Goal: Ask a question

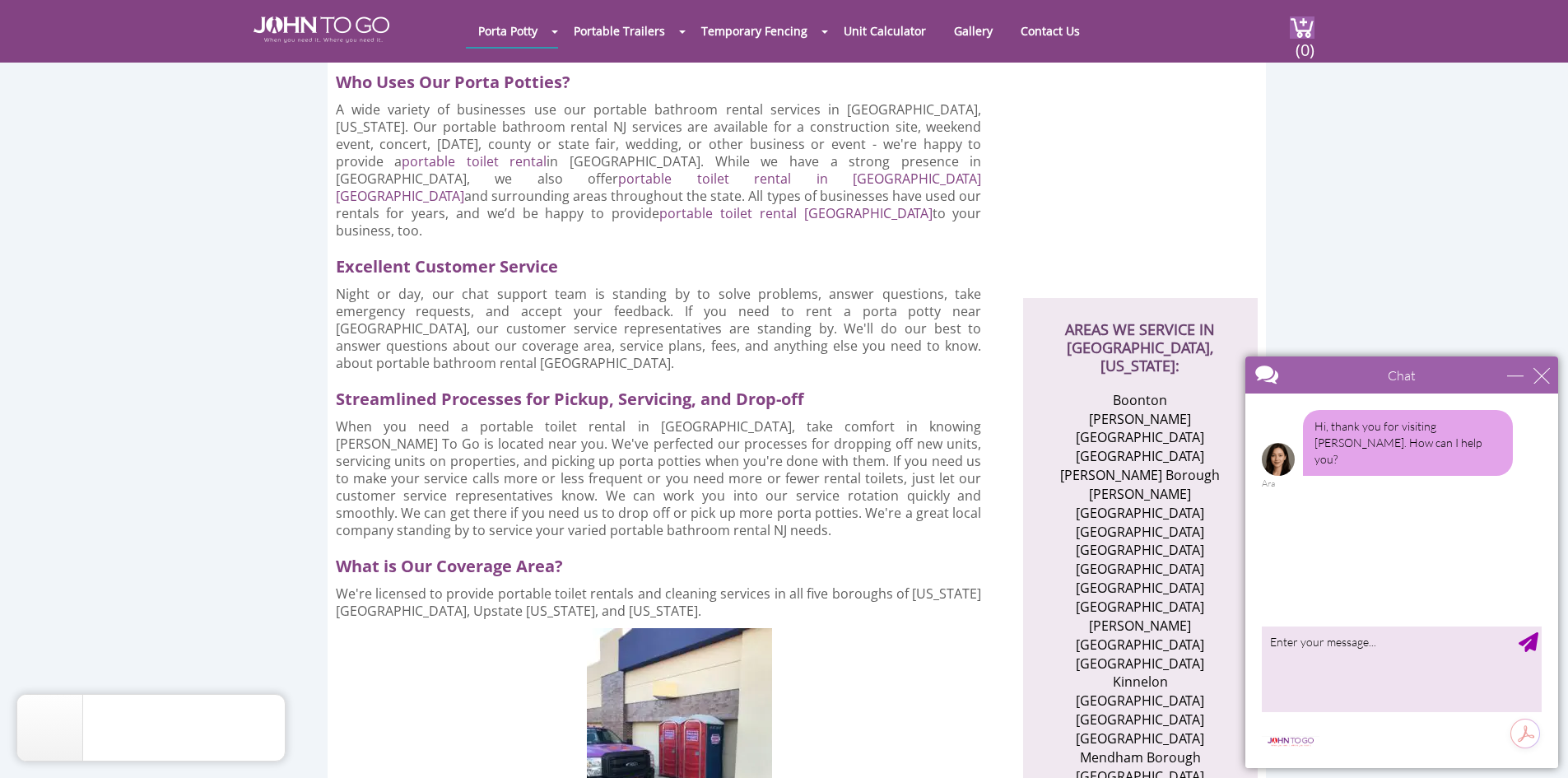
scroll to position [329, 0]
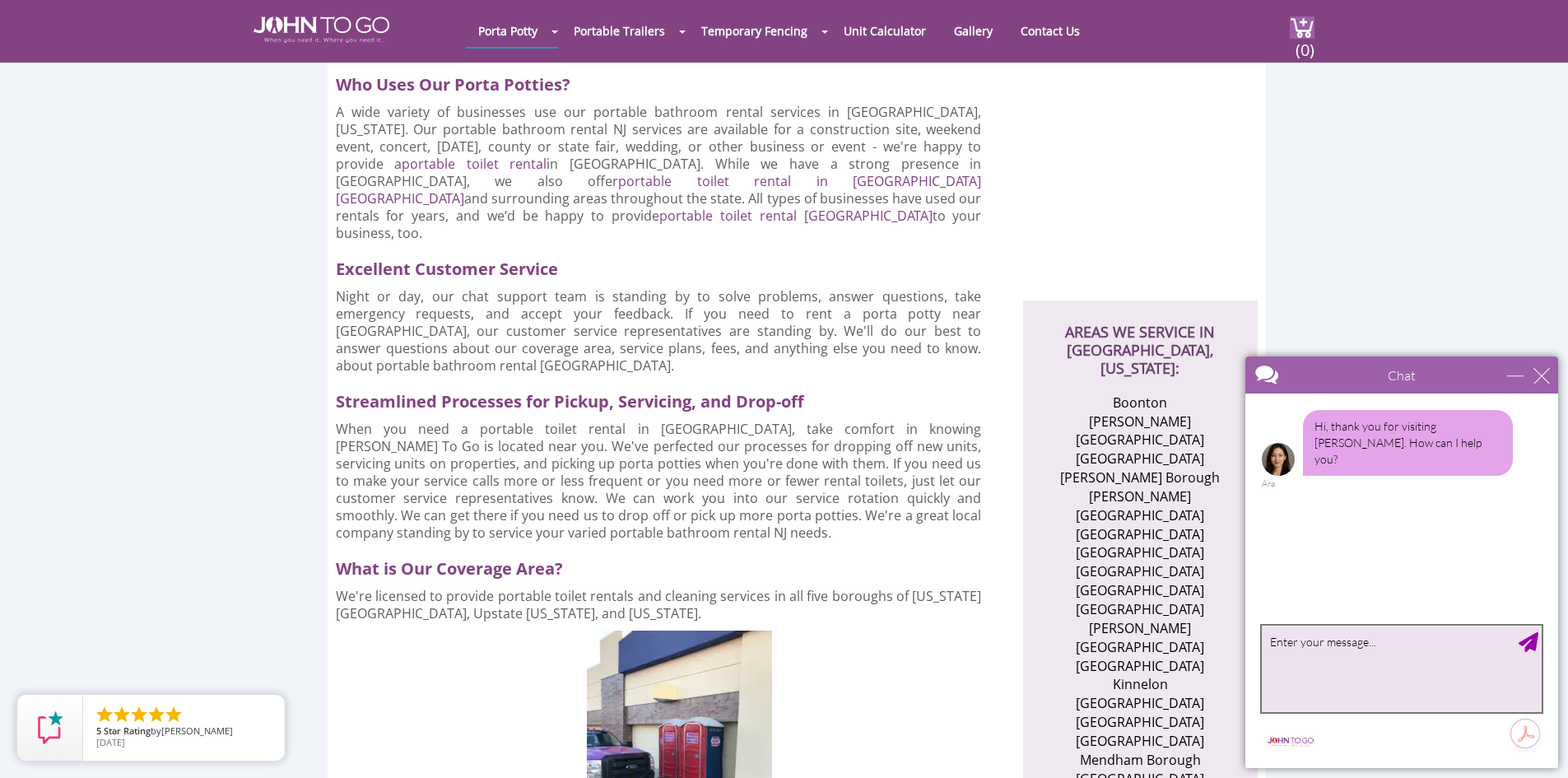
click at [1287, 652] on textarea "type your message" at bounding box center [1402, 668] width 280 height 87
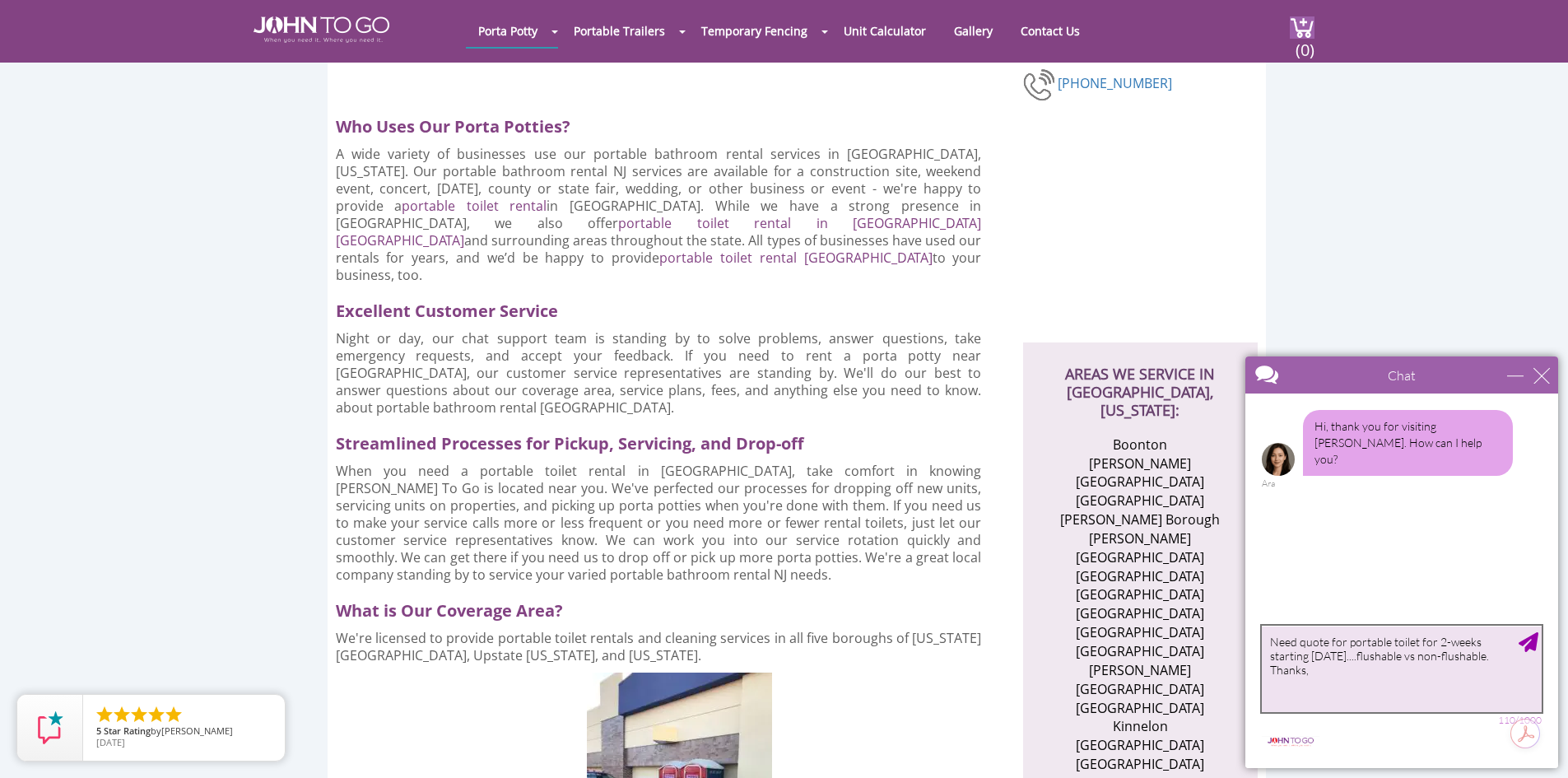
scroll to position [247, 0]
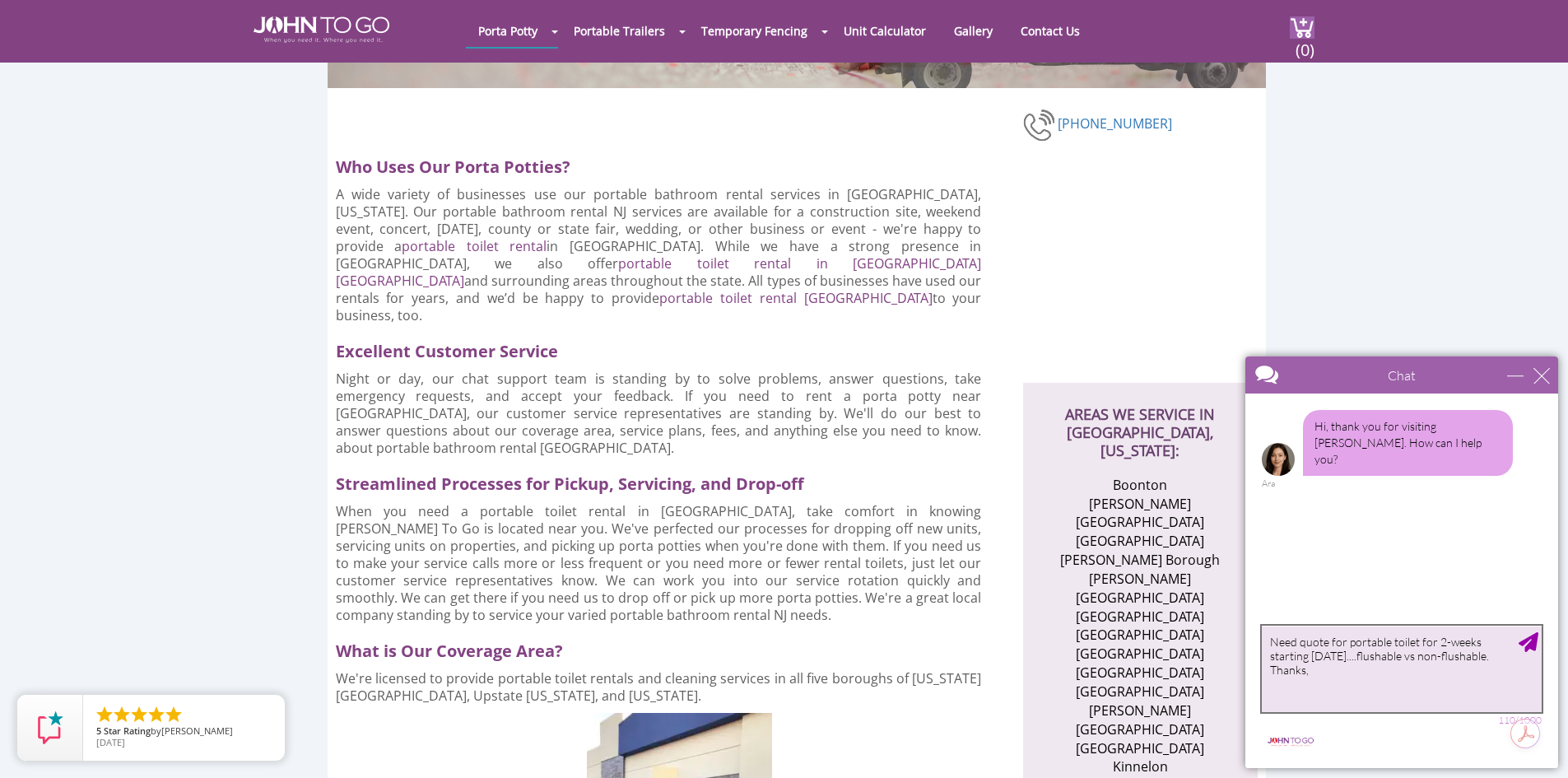
type textarea "Need quote for portable toilet for 2-weeks starting [DATE]....flushable vs non-…"
click at [1531, 643] on div "Send Message" at bounding box center [1528, 642] width 20 height 20
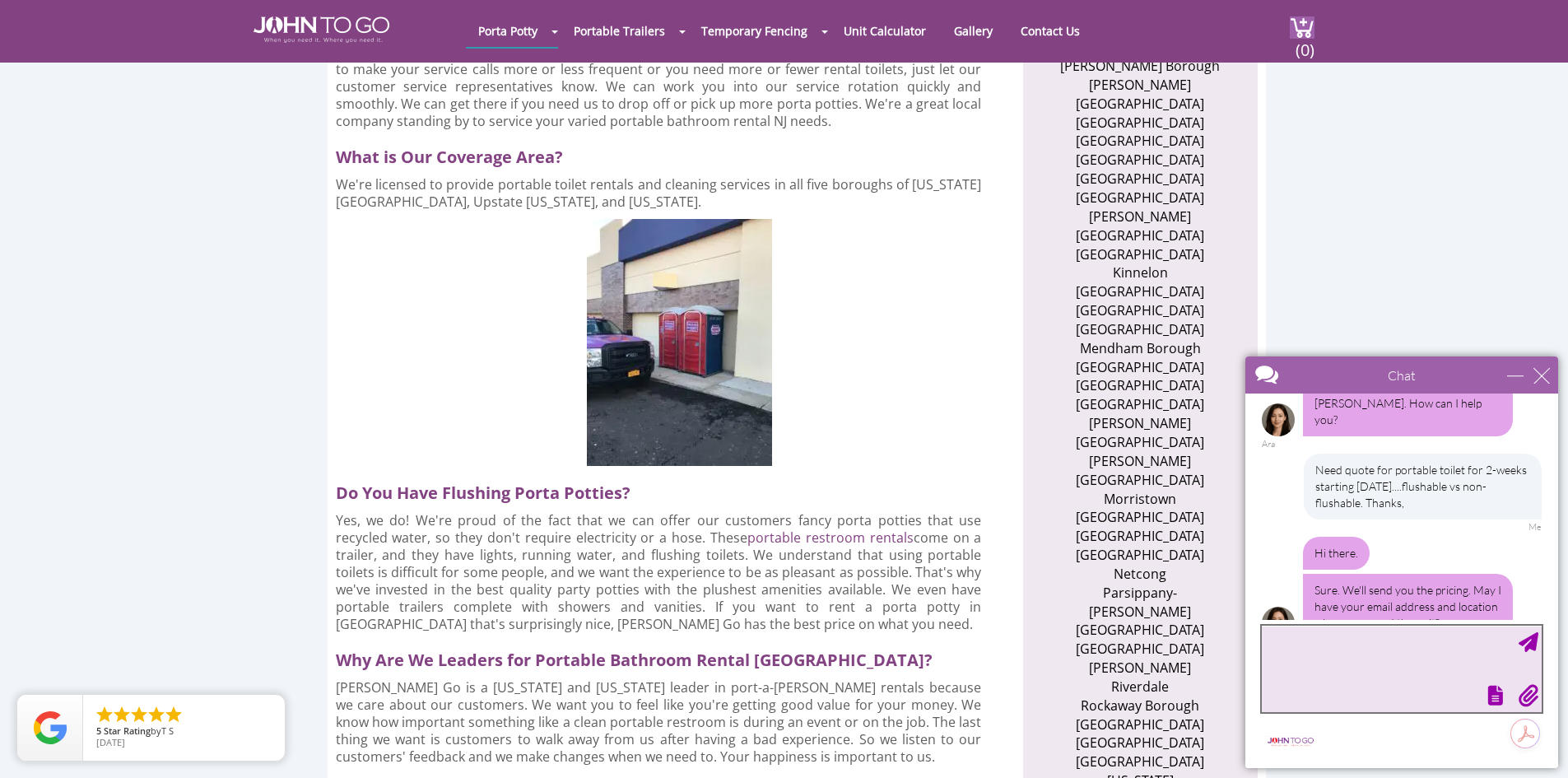
scroll to position [59, 0]
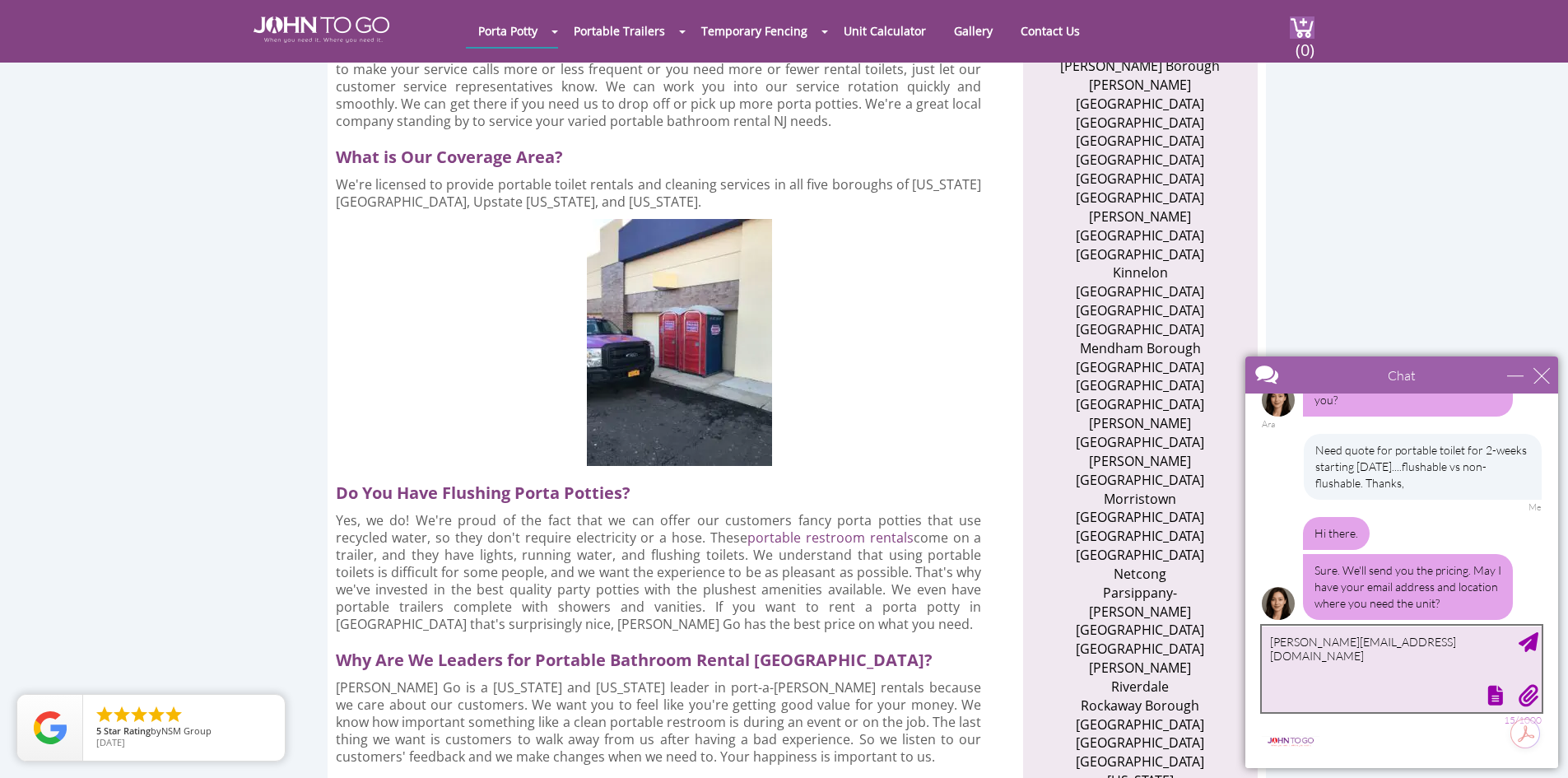
type textarea "[PERSON_NAME][EMAIL_ADDRESS][DOMAIN_NAME]"
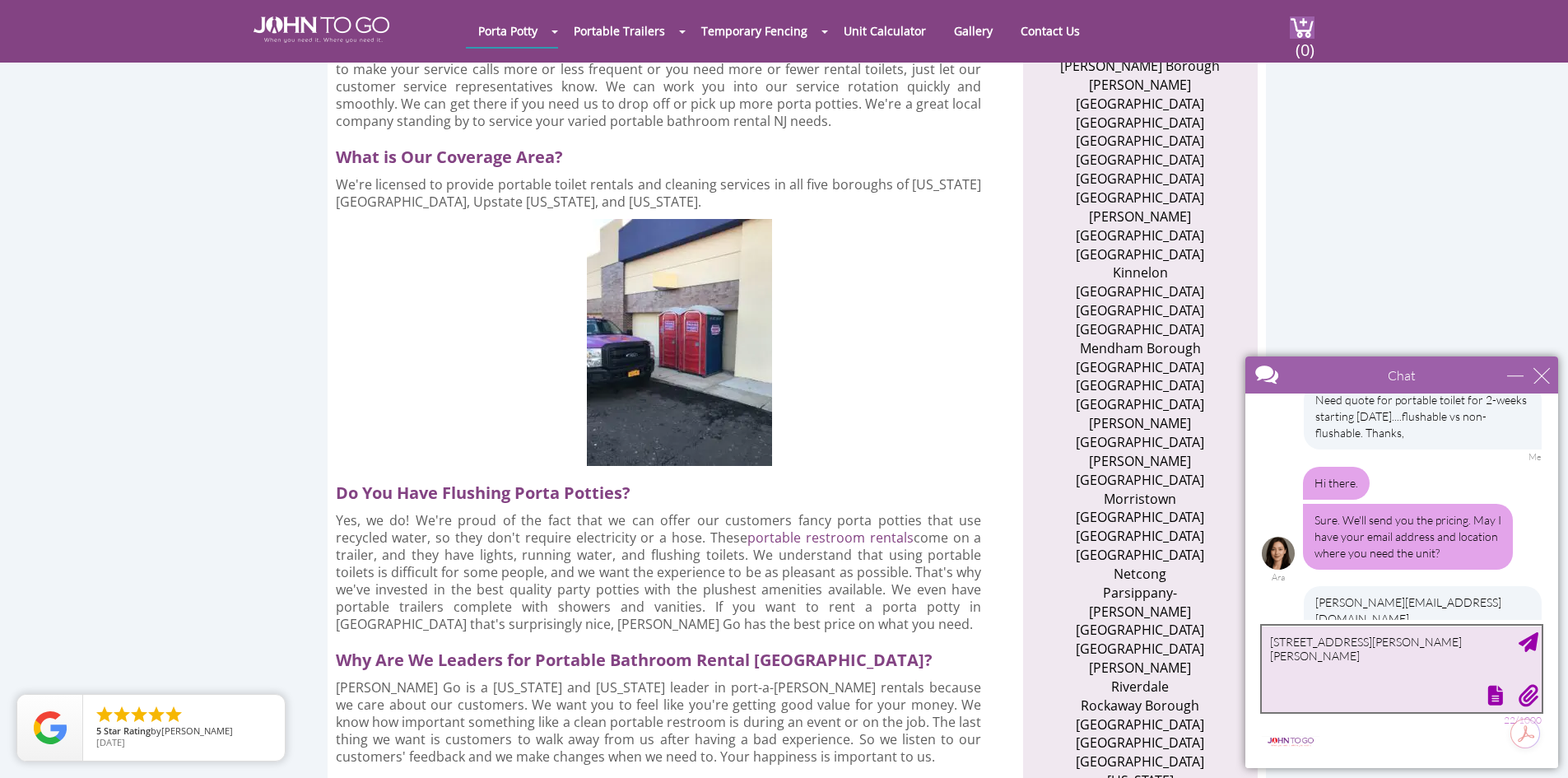
type textarea "[STREET_ADDRESS][PERSON_NAME][PERSON_NAME]"
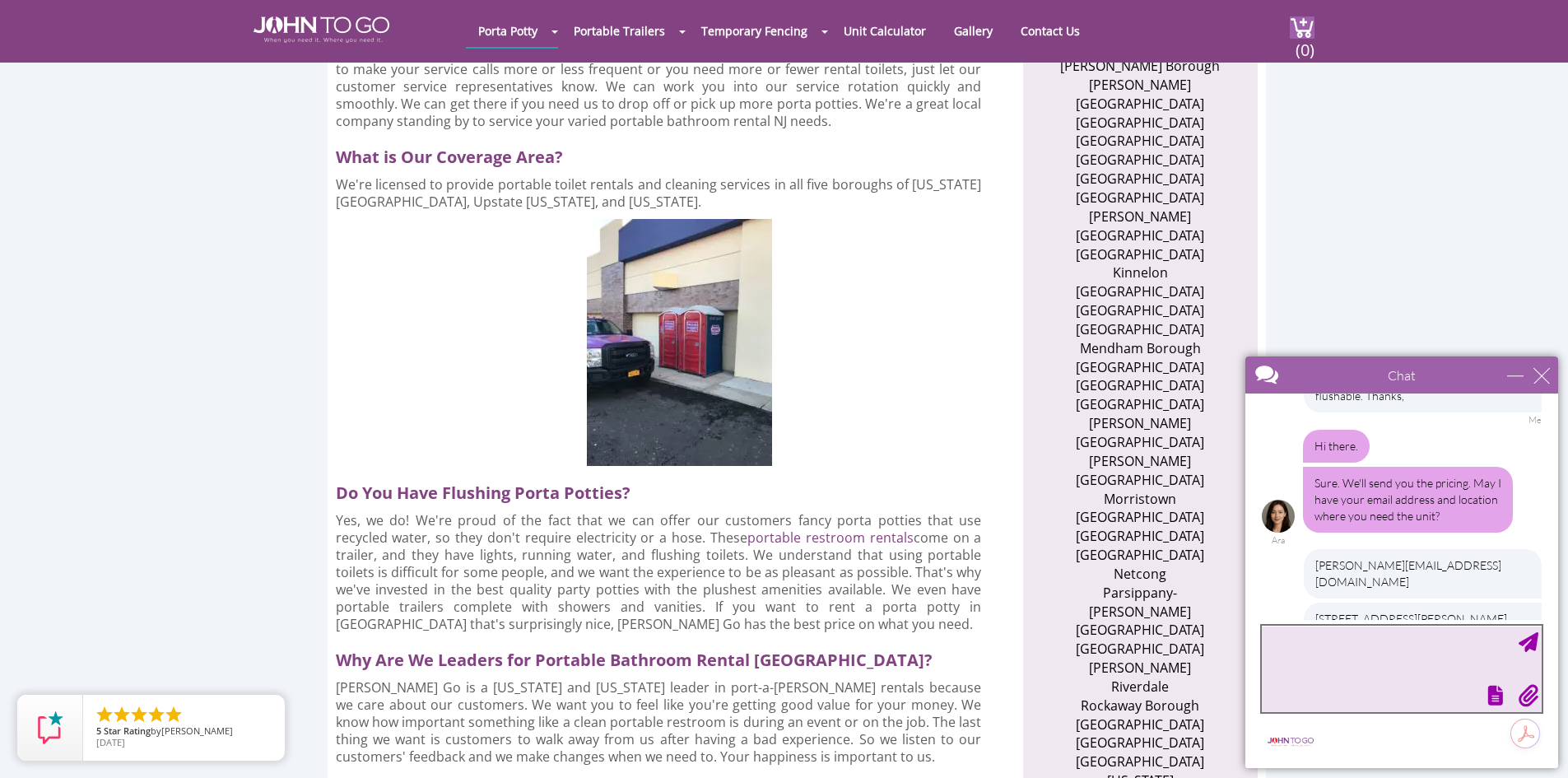
scroll to position [283, 0]
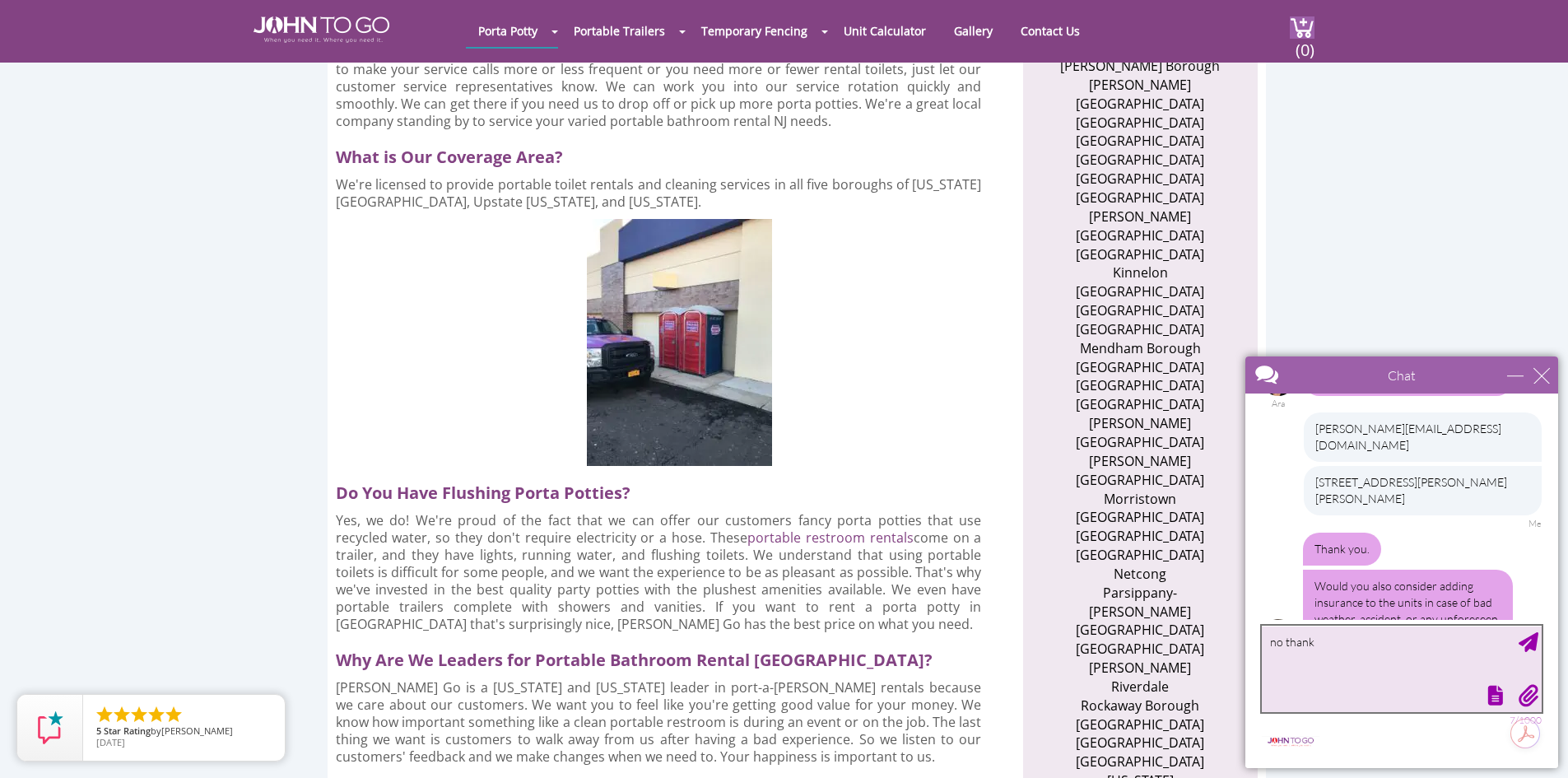
type textarea "no thanks"
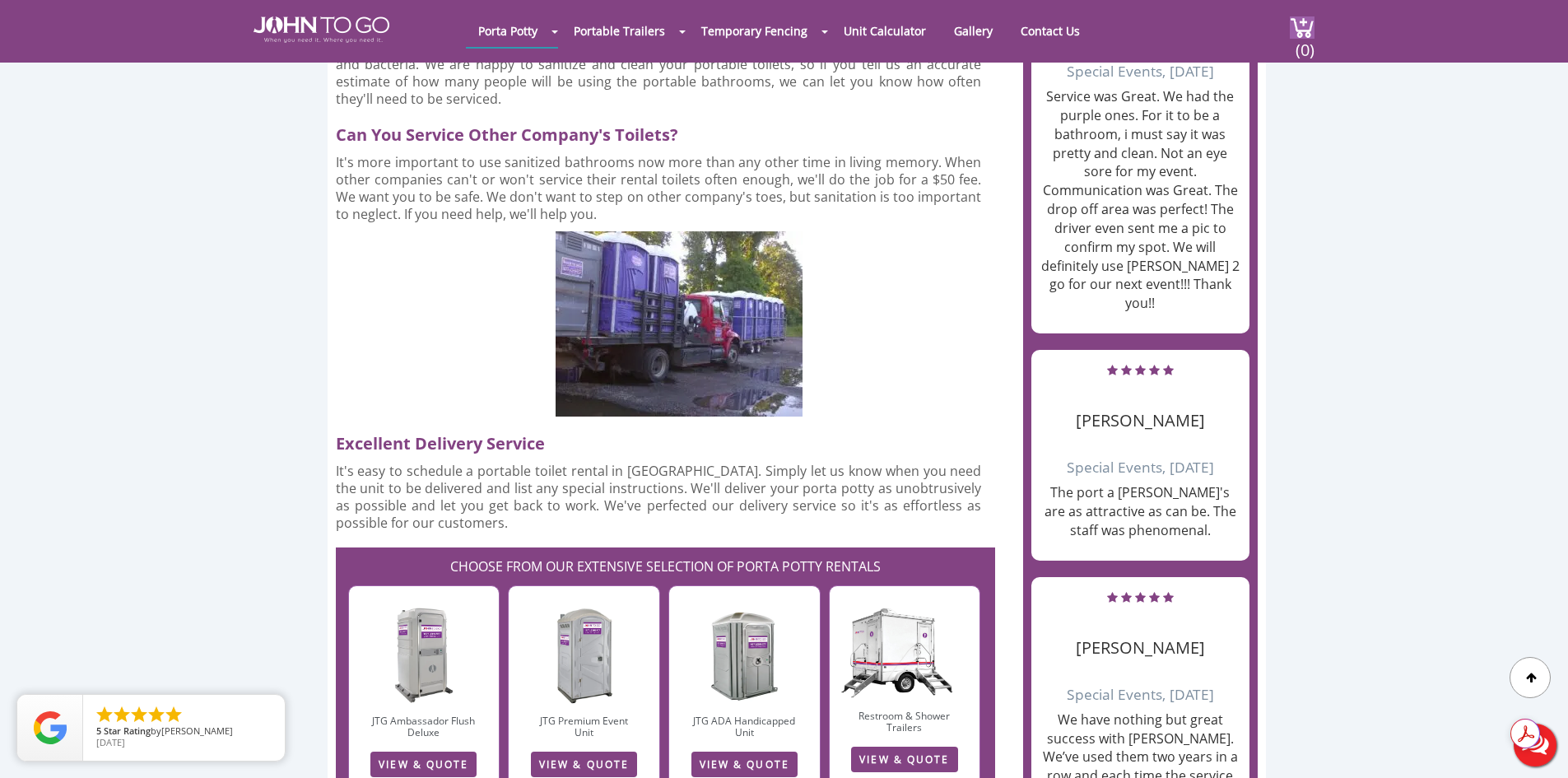
scroll to position [1976, 0]
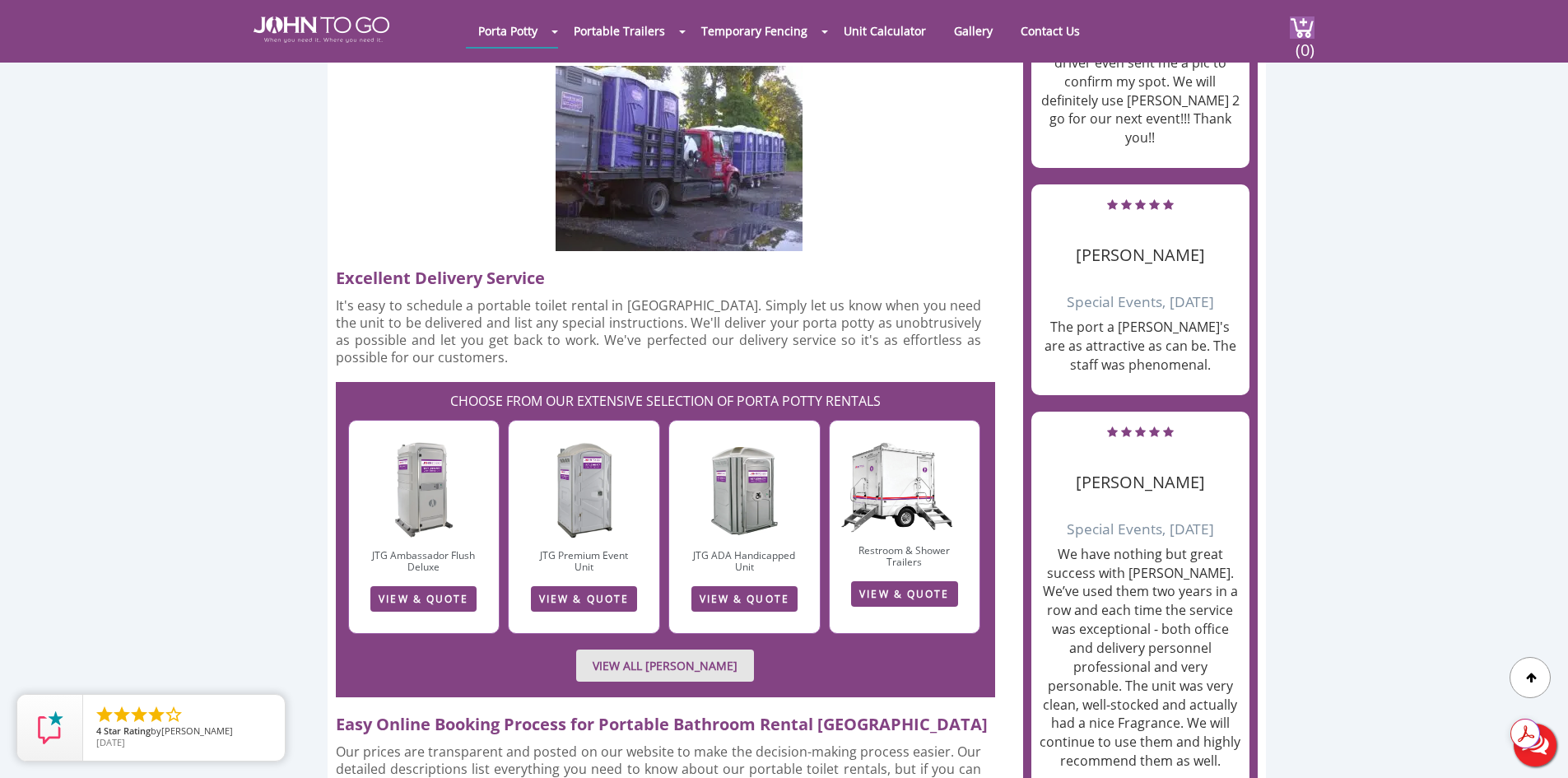
click at [1542, 752] on button "Live Chat" at bounding box center [1535, 745] width 66 height 66
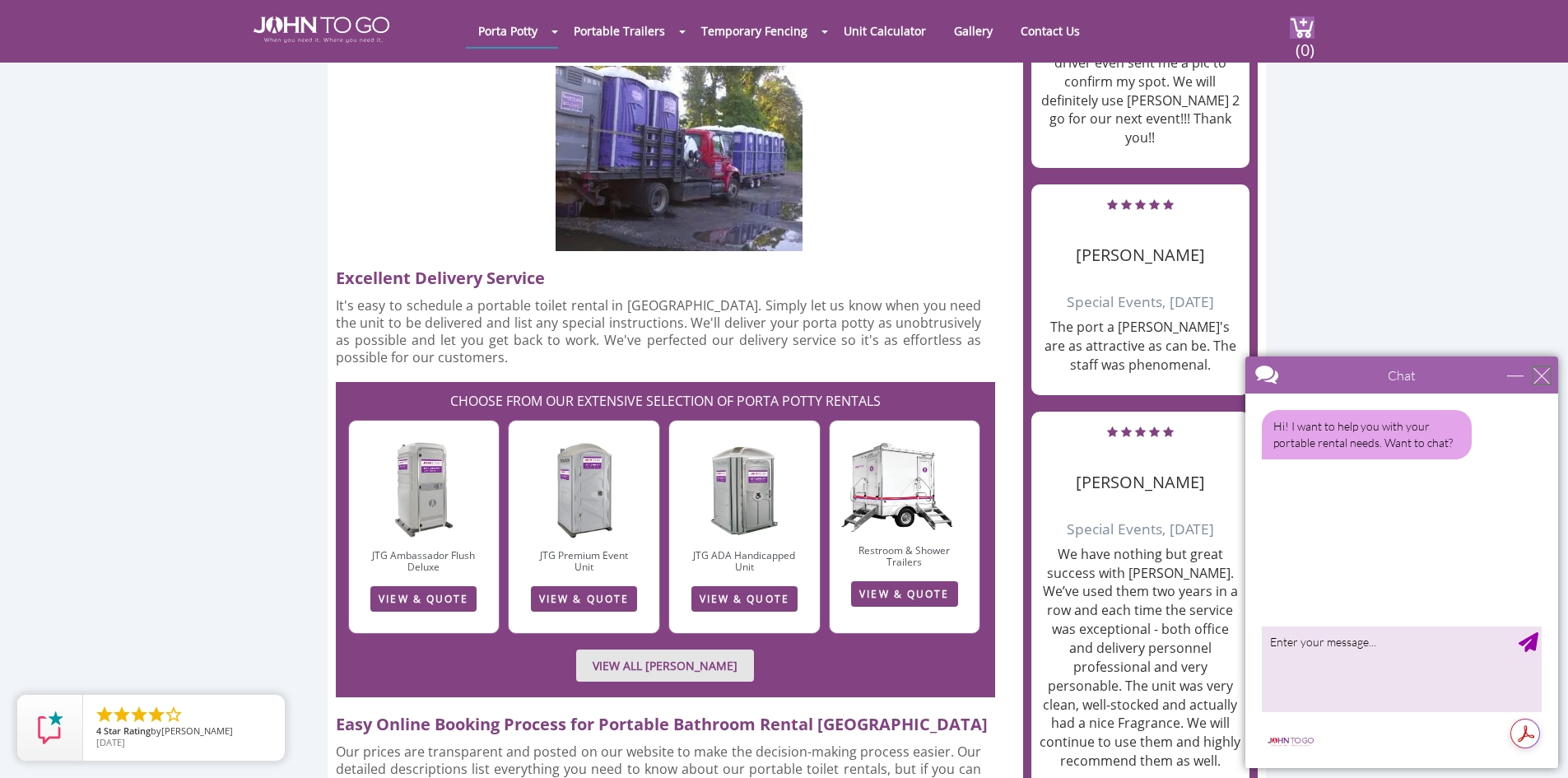
click at [1539, 369] on div "close" at bounding box center [1541, 375] width 16 height 16
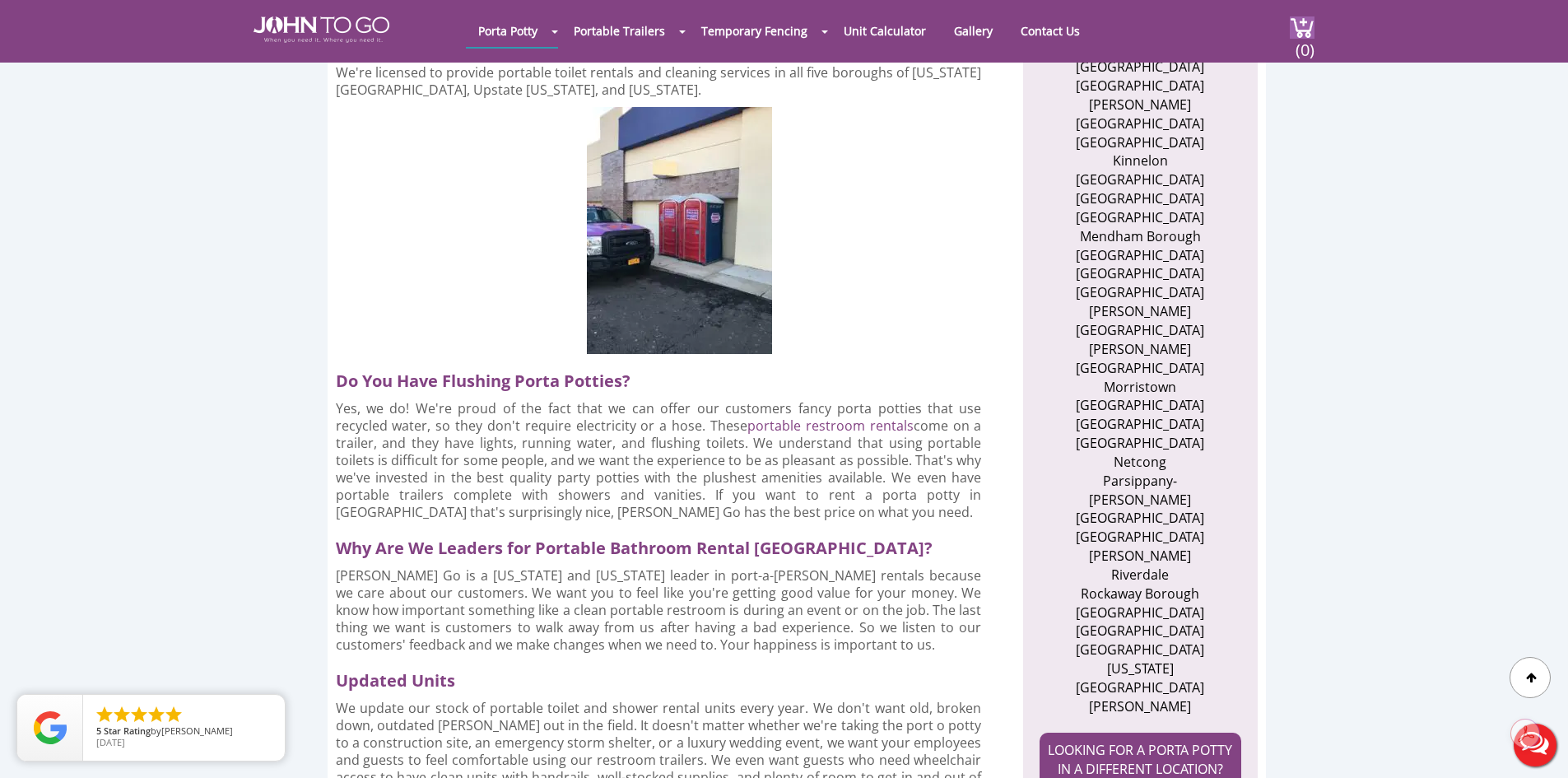
scroll to position [0, 0]
